Goal: Complete application form

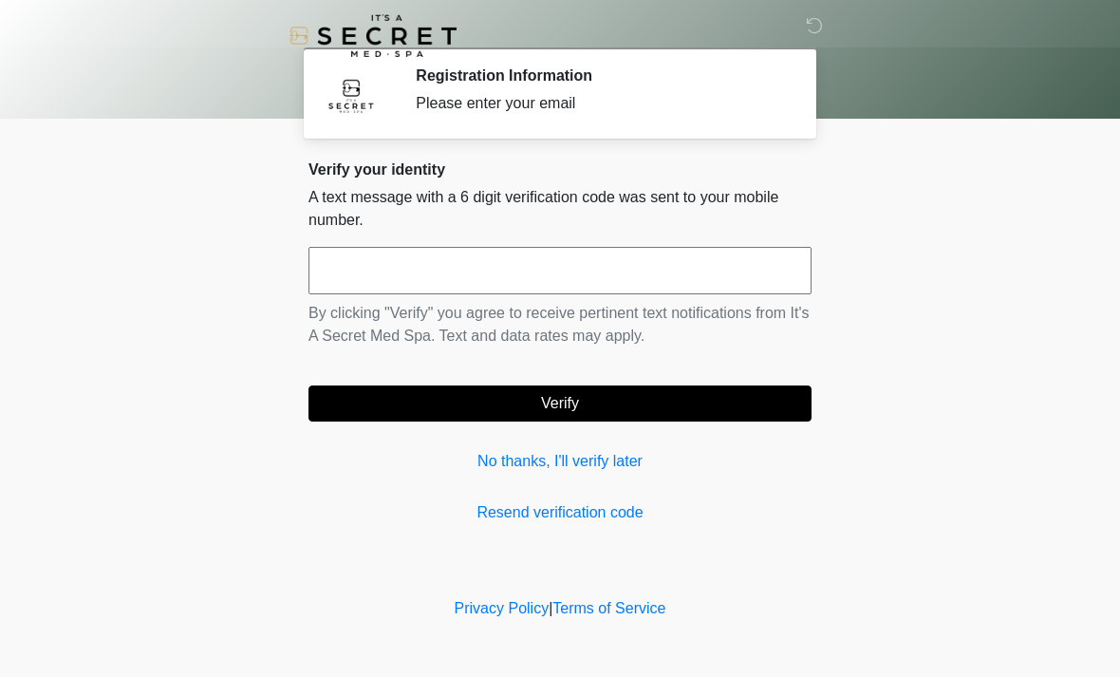
click at [587, 274] on input "text" at bounding box center [559, 270] width 503 height 47
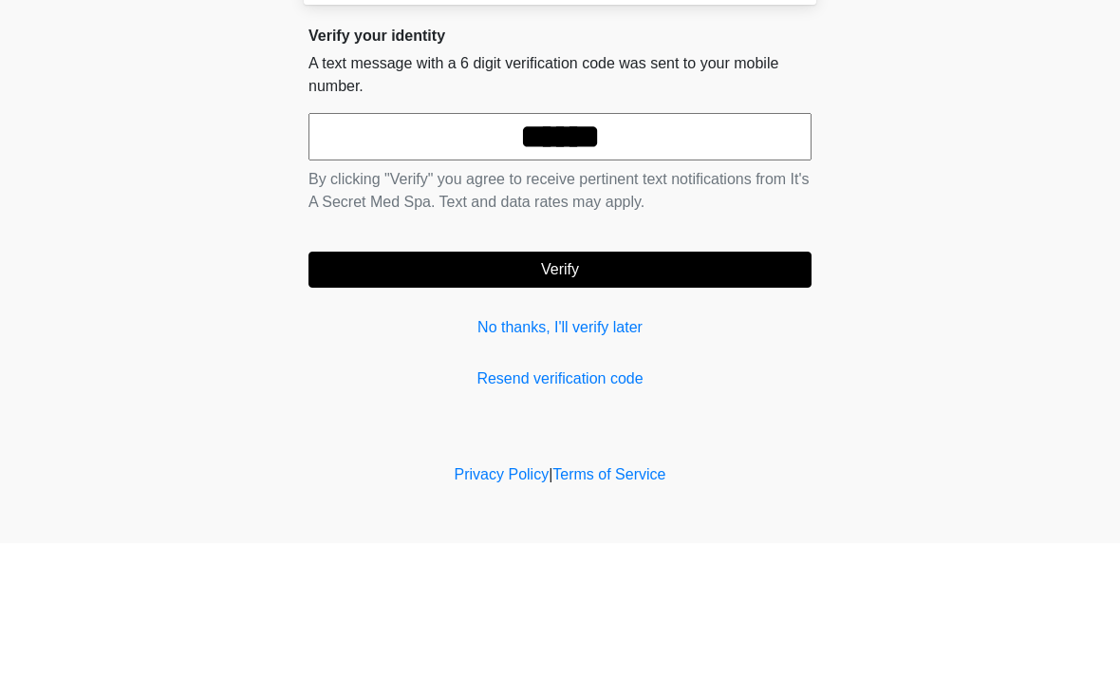
type input "******"
click at [711, 385] on button "Verify" at bounding box center [559, 403] width 503 height 36
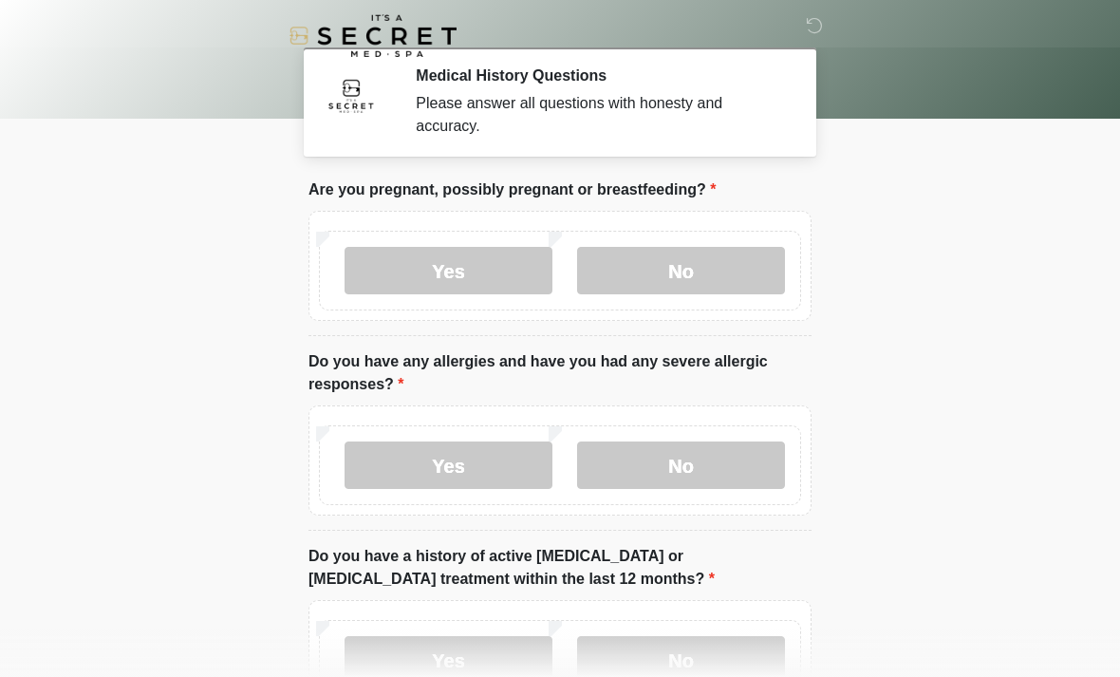
click at [714, 274] on label "No" at bounding box center [681, 270] width 208 height 47
click at [673, 467] on label "No" at bounding box center [681, 464] width 208 height 47
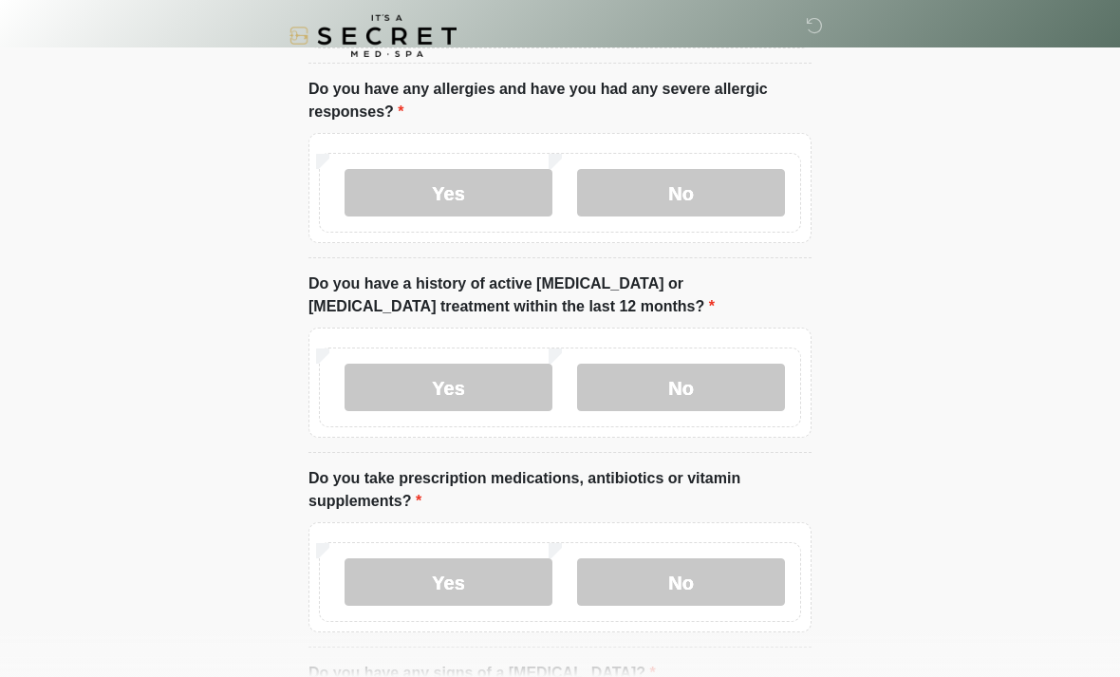
scroll to position [271, 0]
click at [749, 394] on label "No" at bounding box center [681, 387] width 208 height 47
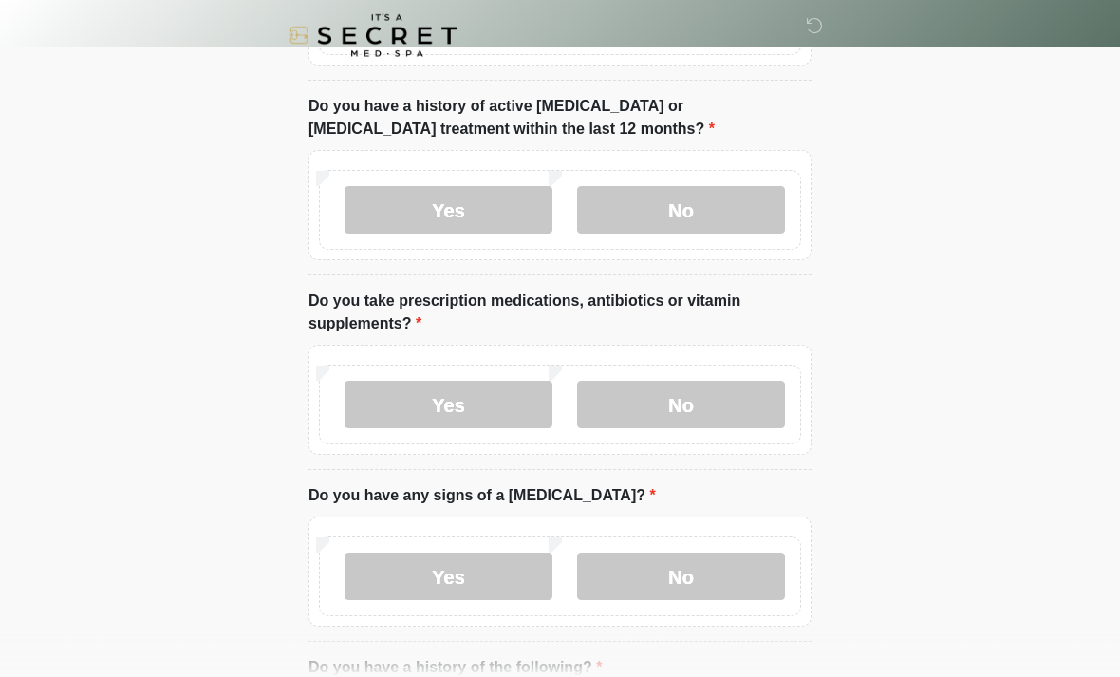
scroll to position [450, 0]
click at [505, 395] on label "Yes" at bounding box center [449, 404] width 208 height 47
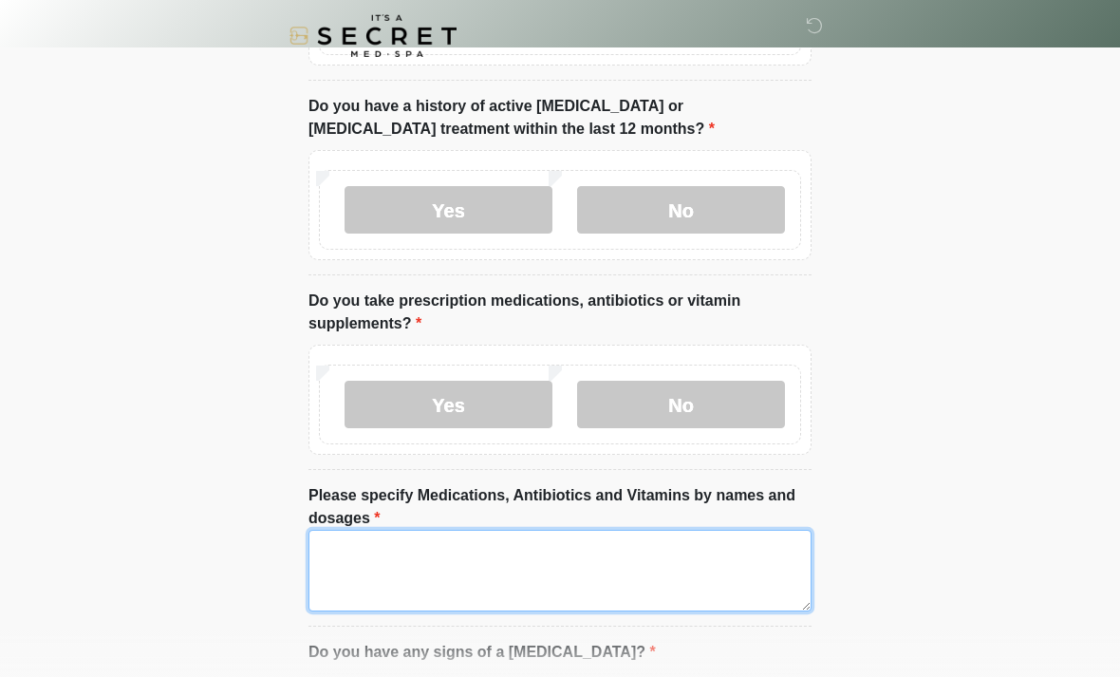
click at [502, 535] on textarea "Please specify Medications, Antibiotics and Vitamins by names and dosages" at bounding box center [559, 571] width 503 height 82
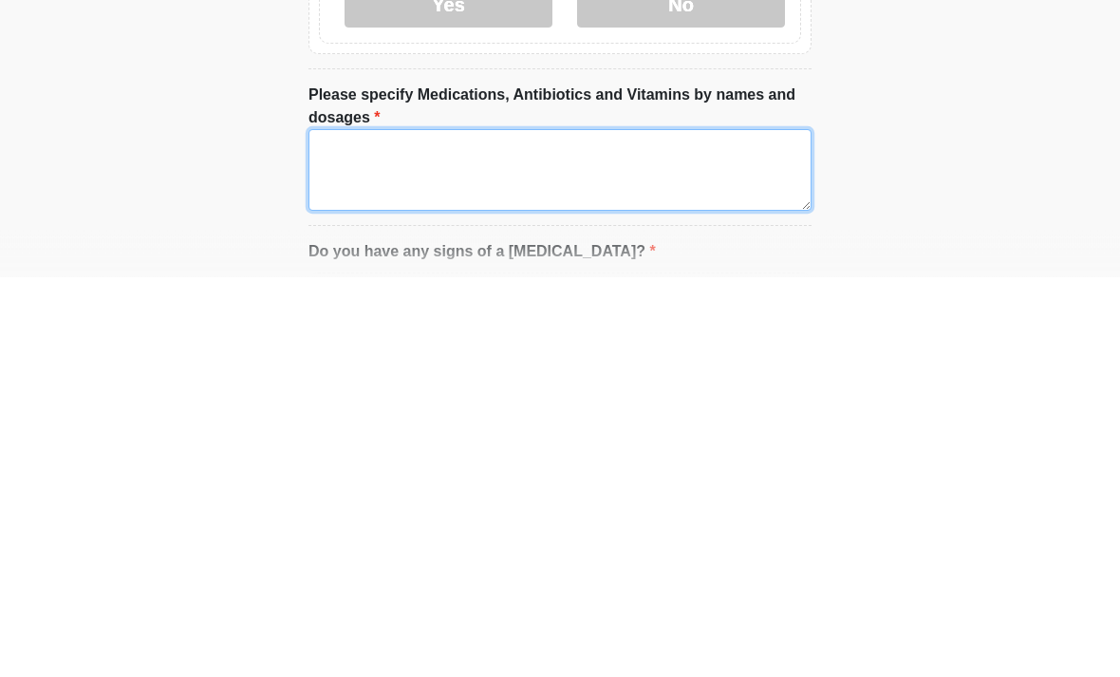
type textarea "*"
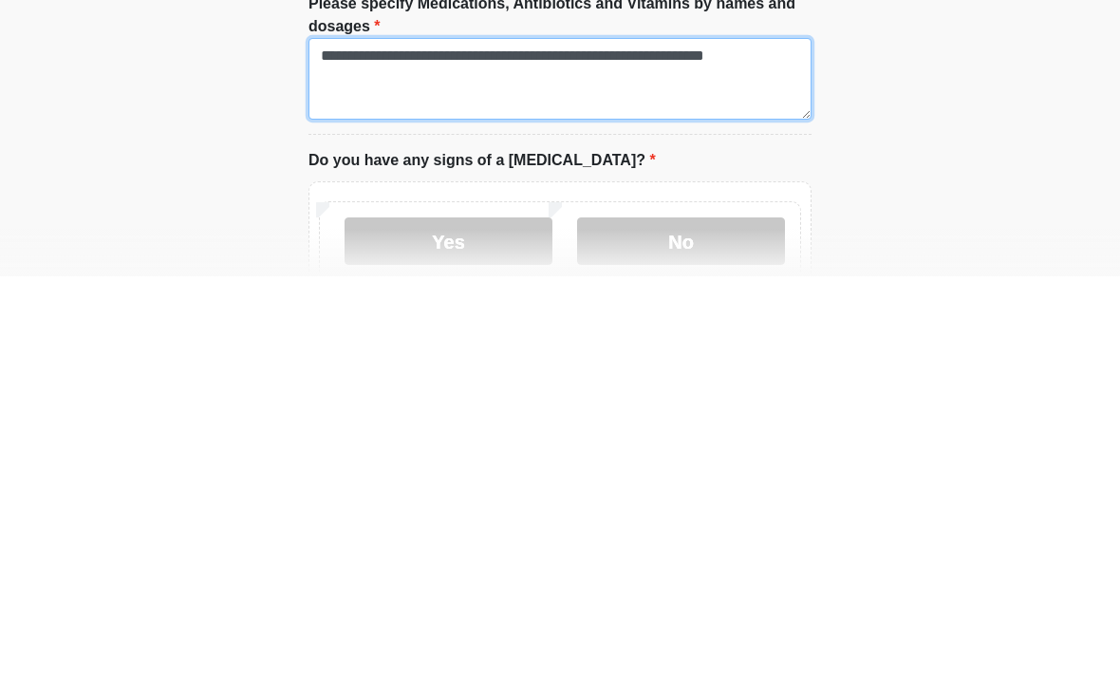
type textarea "**********"
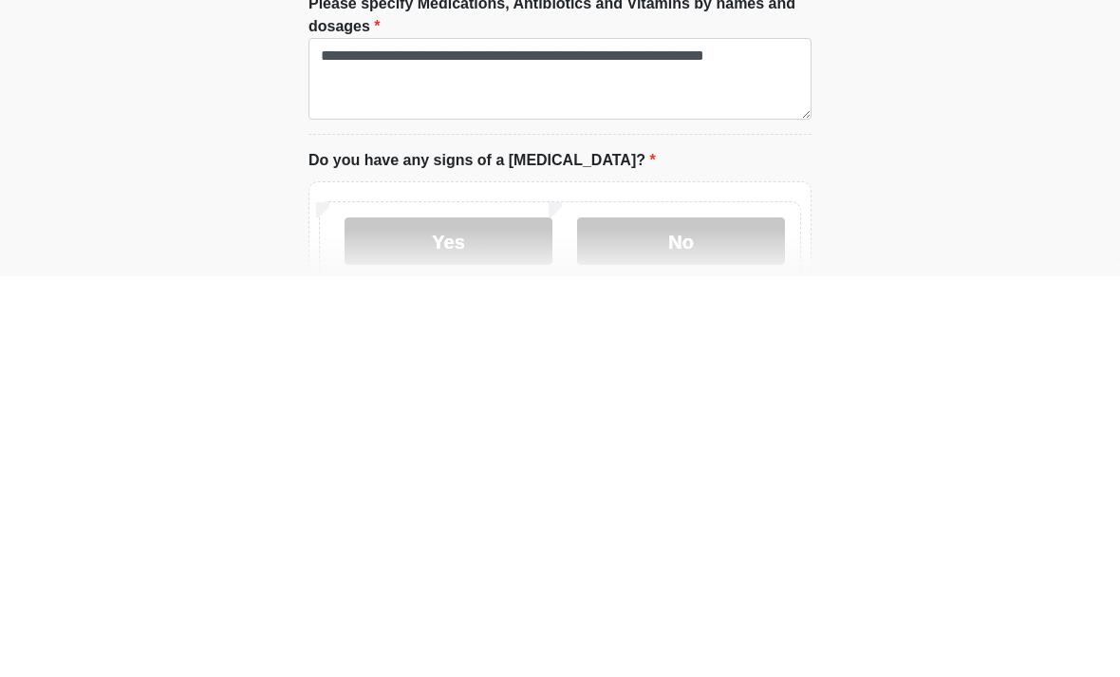
click at [701, 618] on label "No" at bounding box center [681, 641] width 208 height 47
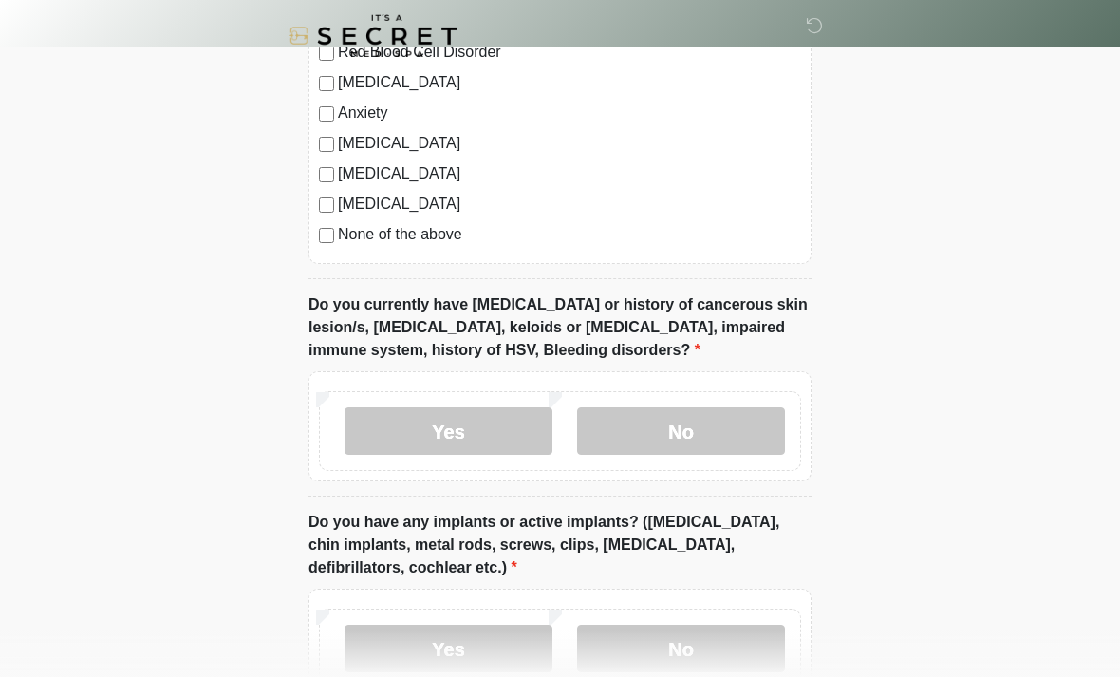
scroll to position [1439, 0]
click at [720, 440] on label "No" at bounding box center [681, 430] width 208 height 47
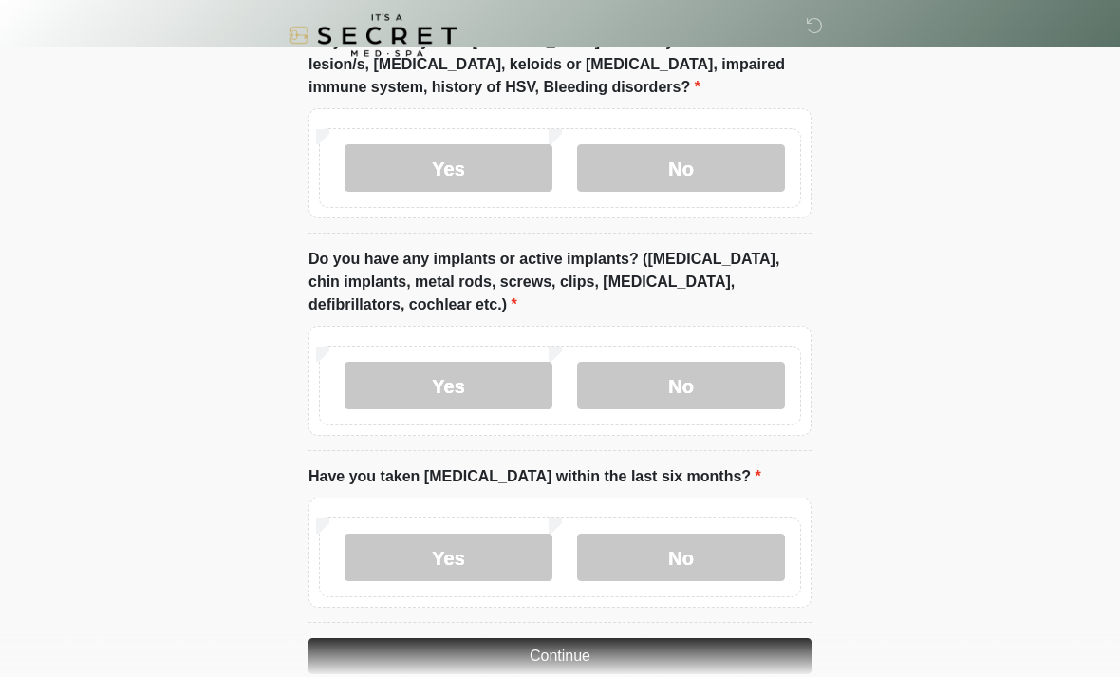
scroll to position [1702, 0]
click at [742, 382] on label "No" at bounding box center [681, 385] width 208 height 47
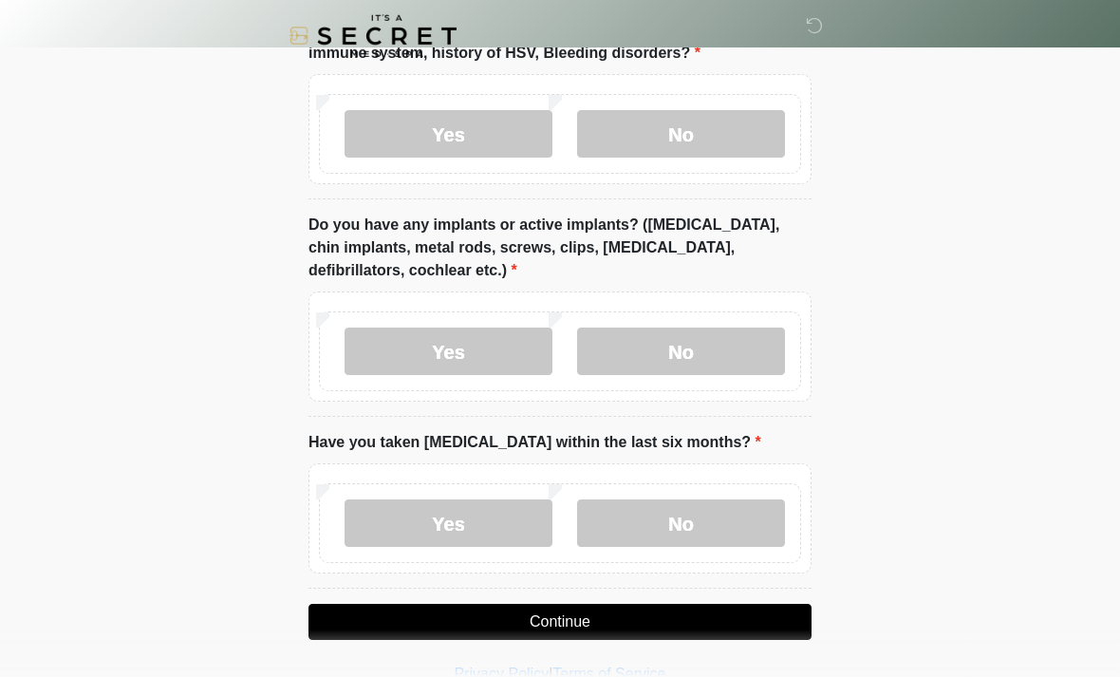
click at [698, 521] on label "No" at bounding box center [681, 522] width 208 height 47
click at [695, 616] on button "Continue" at bounding box center [559, 622] width 503 height 36
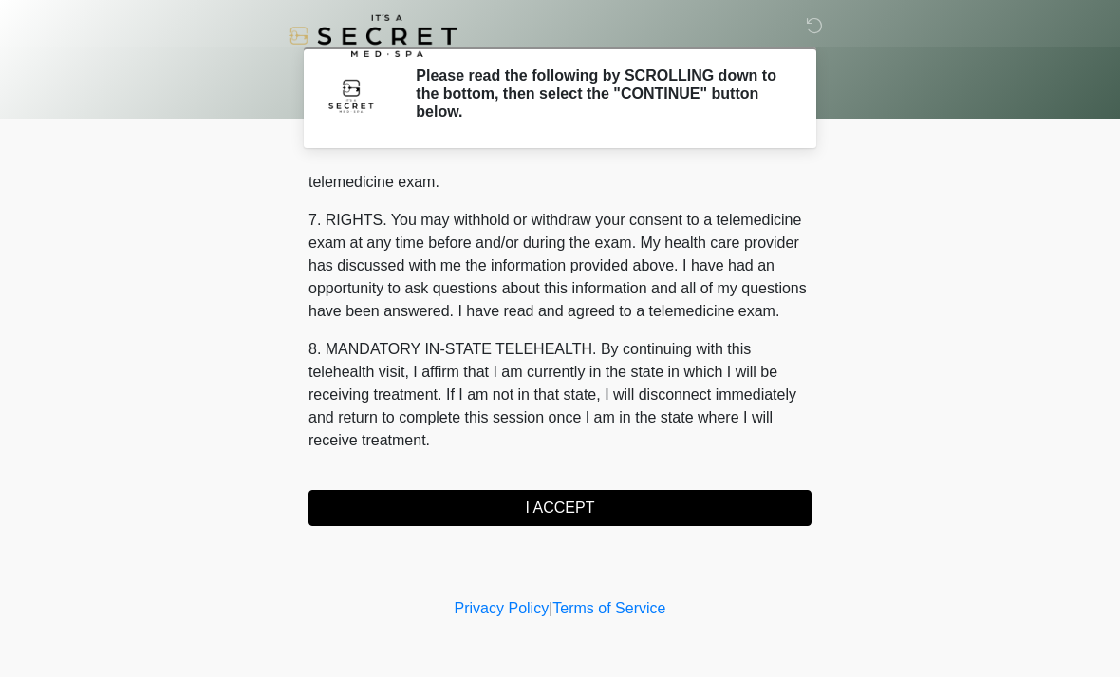
scroll to position [804, 0]
click at [598, 512] on button "I ACCEPT" at bounding box center [559, 508] width 503 height 36
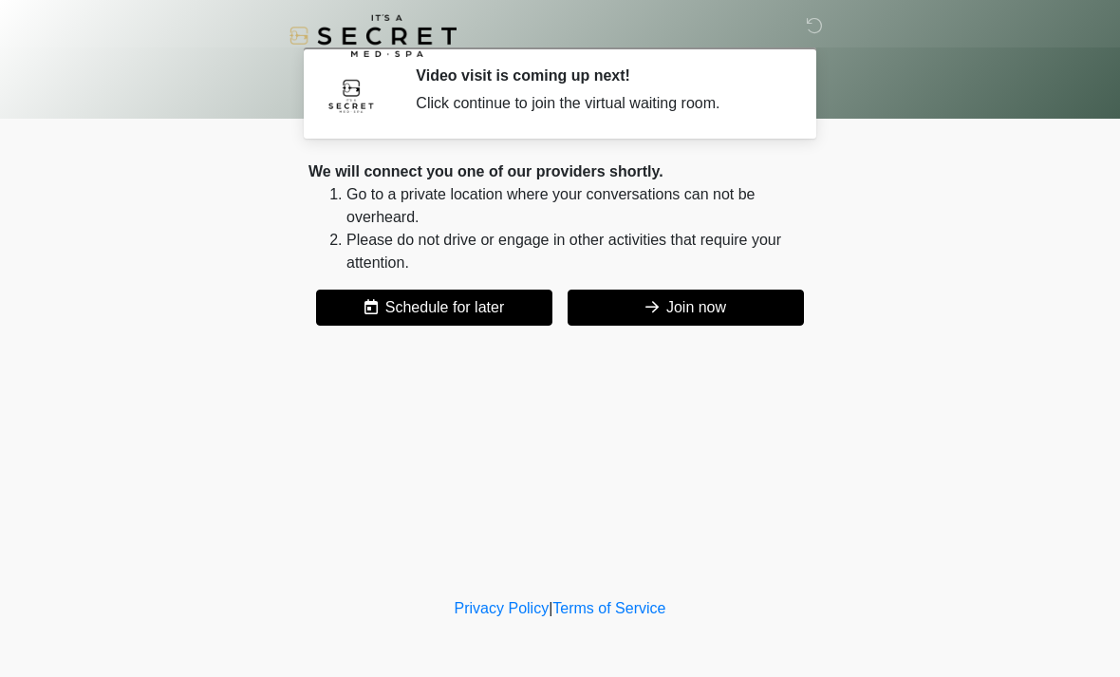
click at [736, 300] on button "Join now" at bounding box center [686, 307] width 236 height 36
